Goal: Task Accomplishment & Management: Use online tool/utility

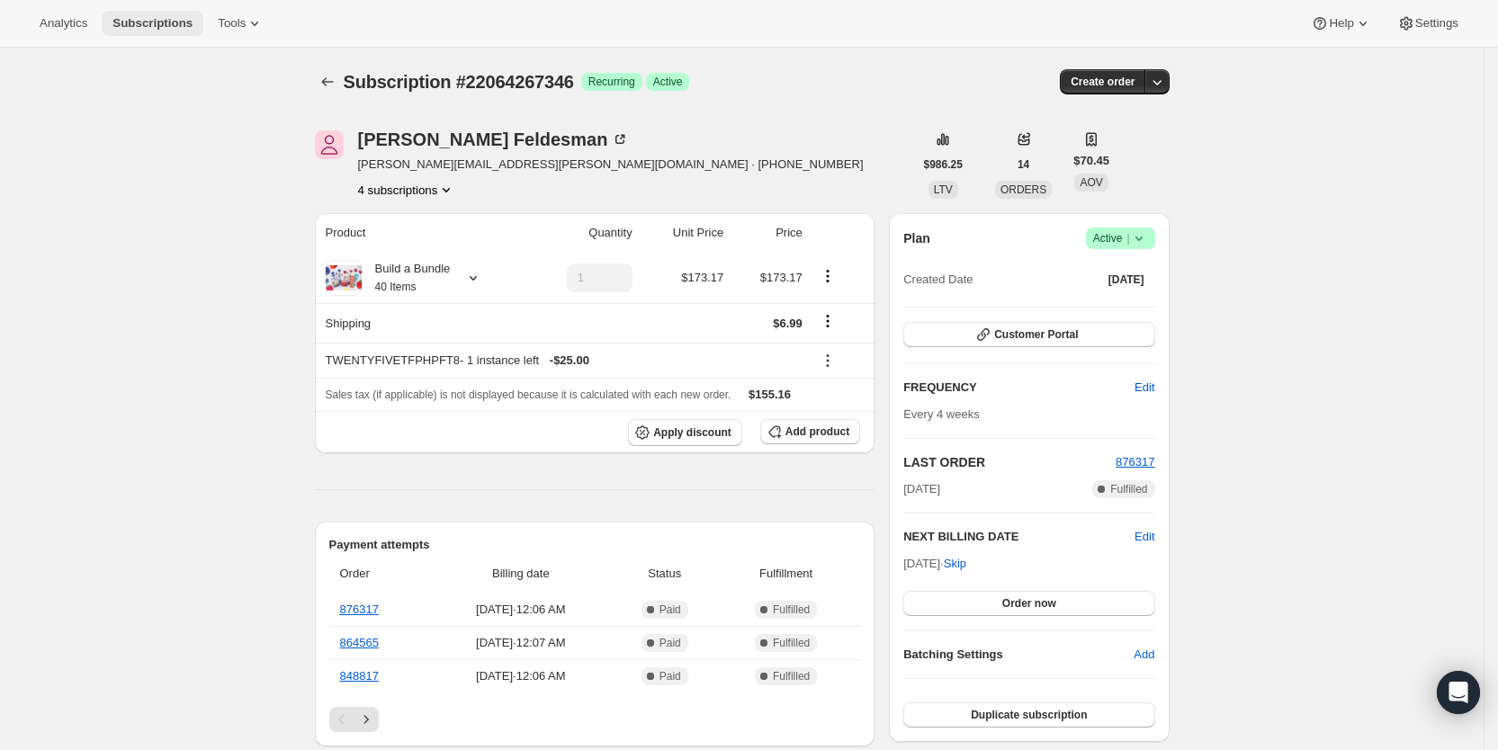
click at [164, 16] on span "Subscriptions" at bounding box center [152, 23] width 80 height 14
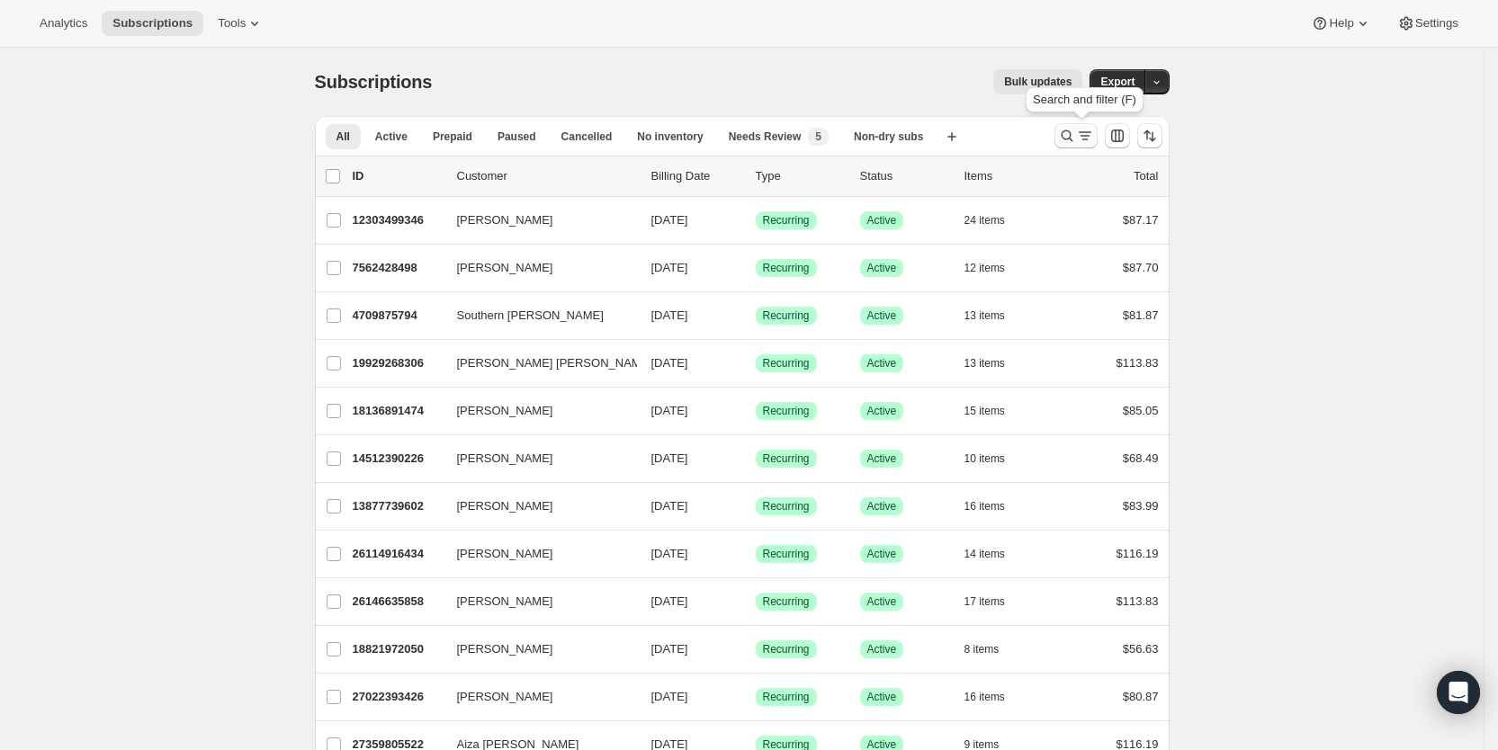
click at [1085, 133] on icon "Search and filter results" at bounding box center [1085, 136] width 18 height 18
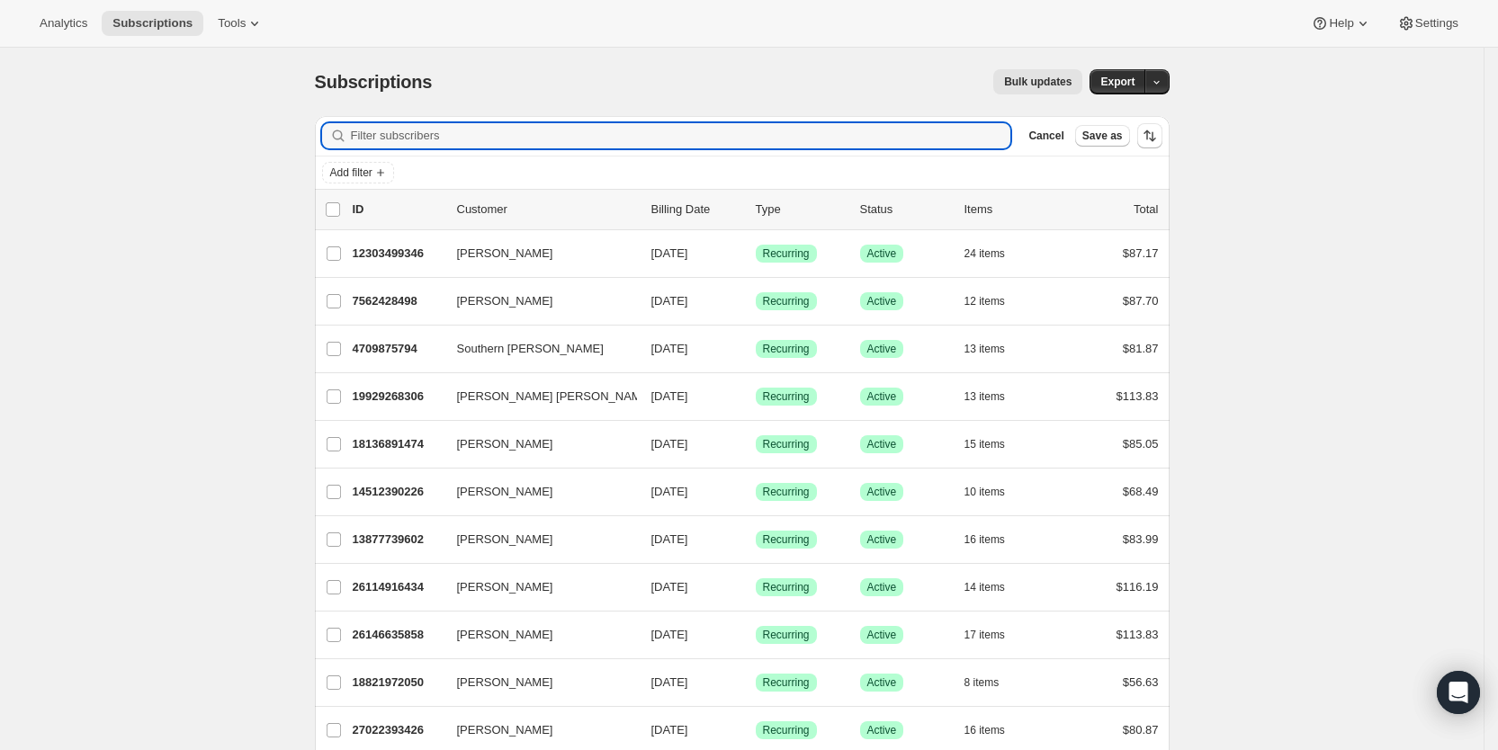
paste input "[EMAIL_ADDRESS][DOMAIN_NAME]"
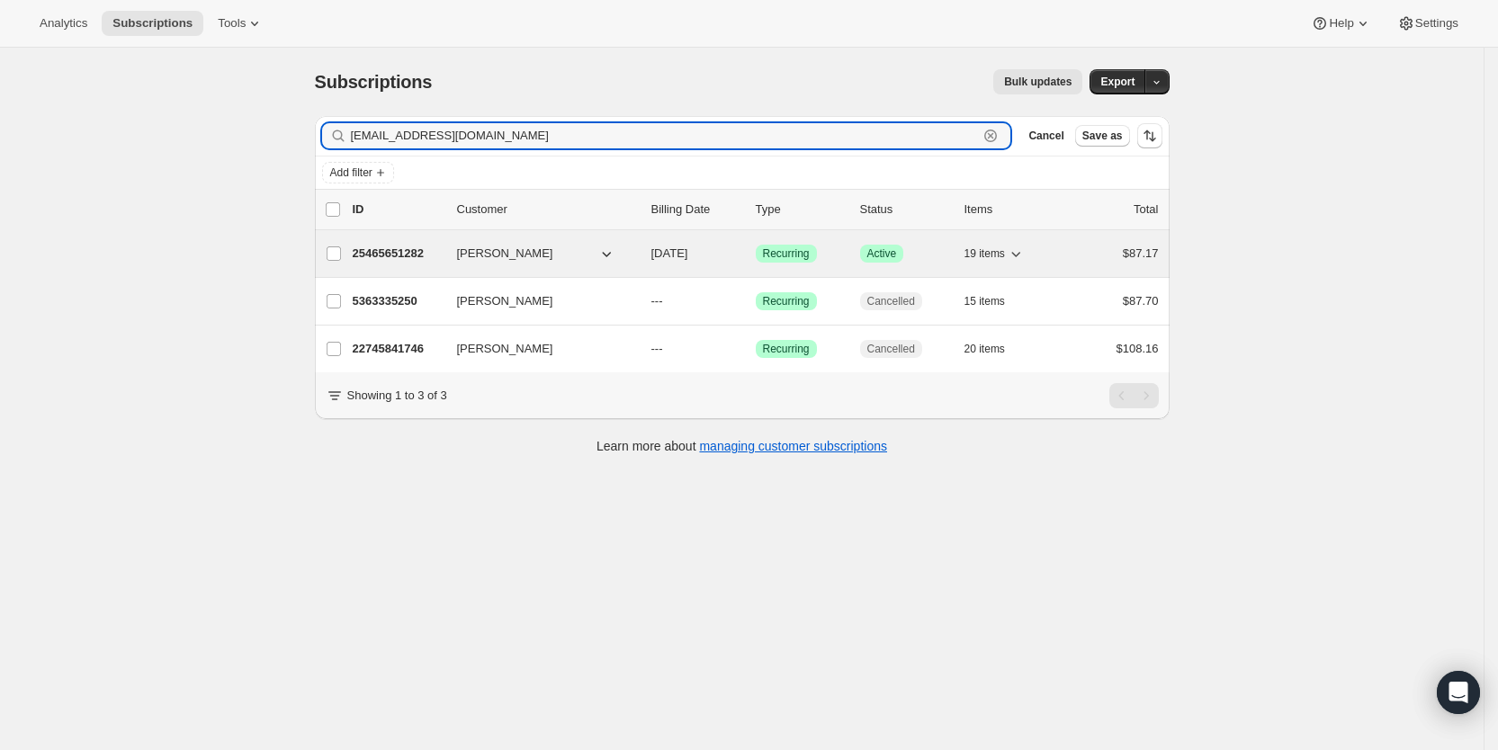
type input "[EMAIL_ADDRESS][DOMAIN_NAME]"
click at [688, 249] on span "[DATE]" at bounding box center [669, 253] width 37 height 13
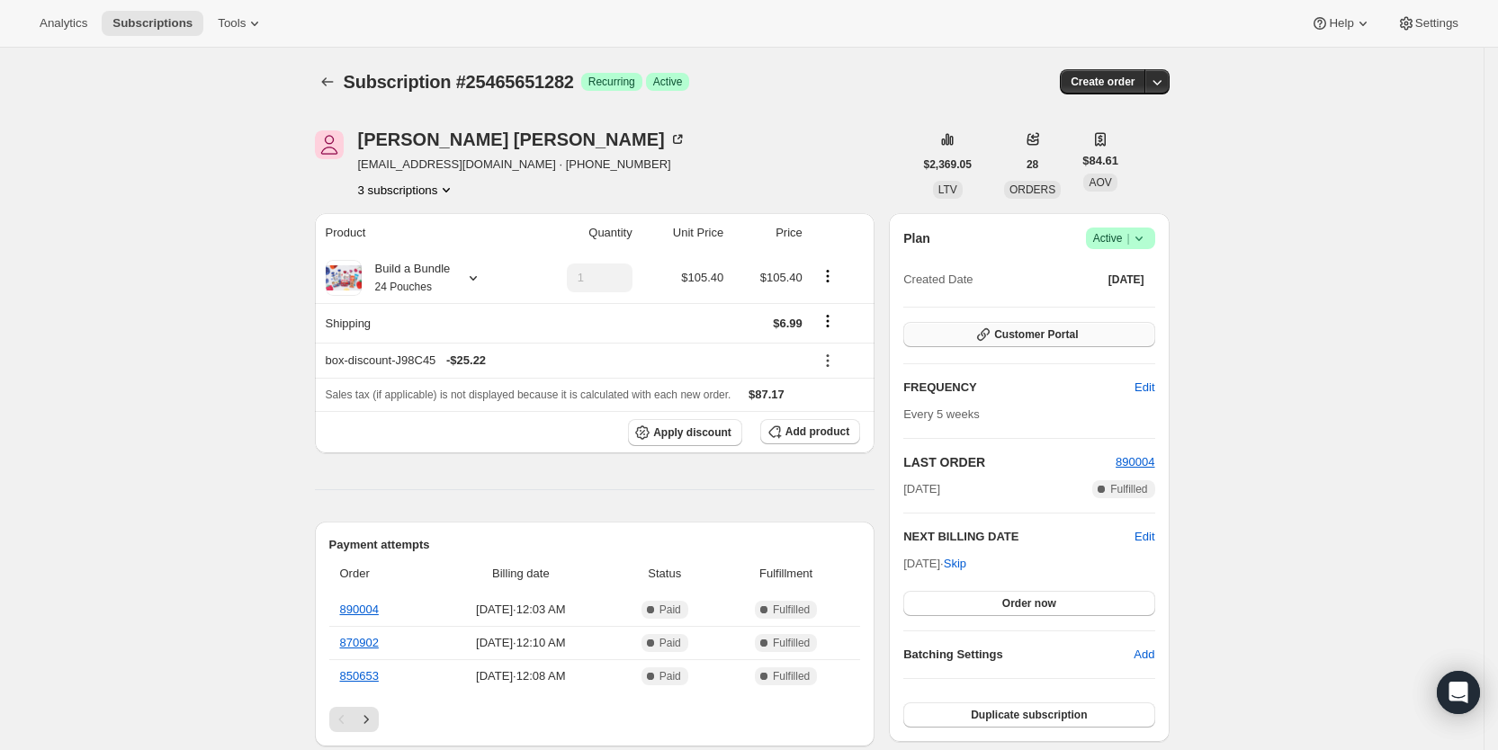
click at [1078, 331] on span "Customer Portal" at bounding box center [1036, 334] width 84 height 14
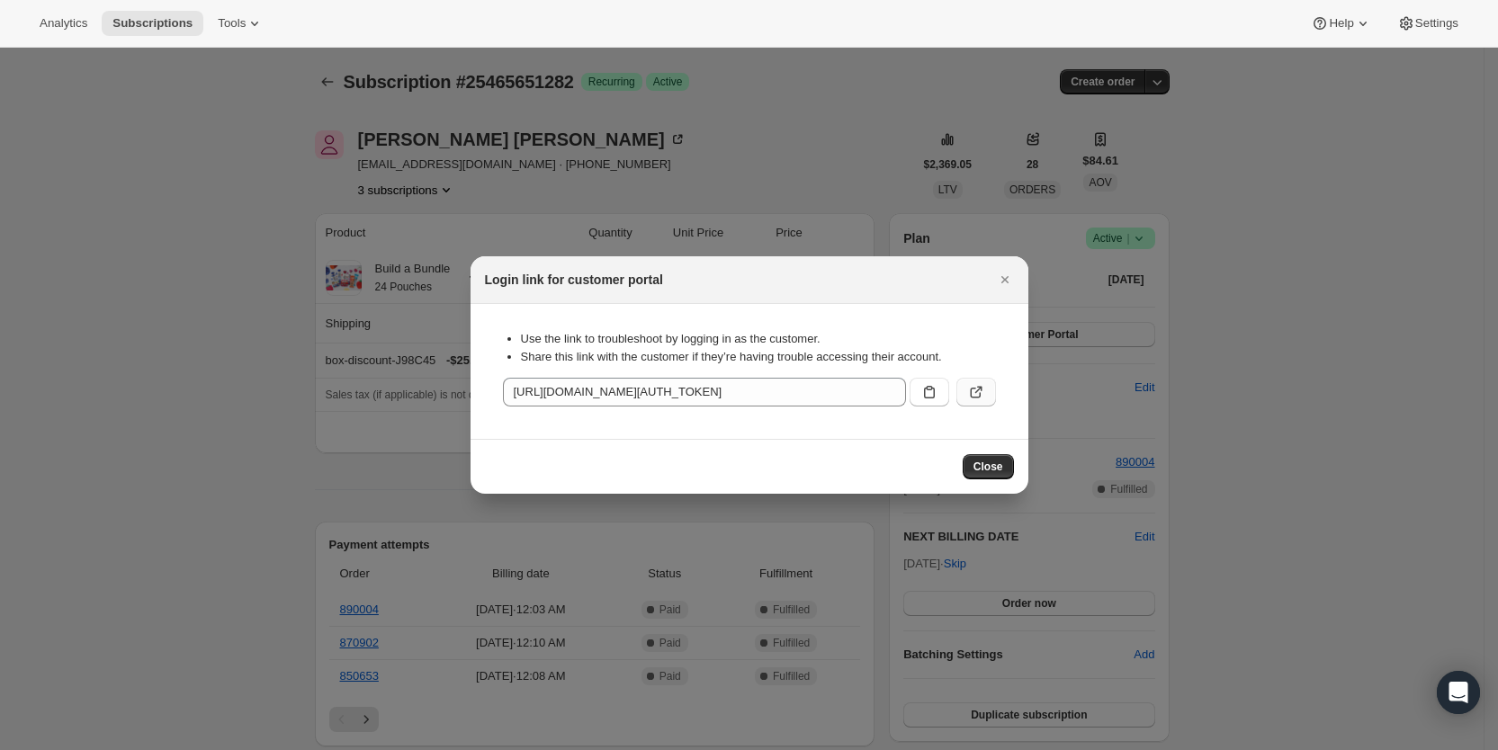
click at [985, 389] on button ":rac9:" at bounding box center [976, 392] width 40 height 29
